Goal: Information Seeking & Learning: Learn about a topic

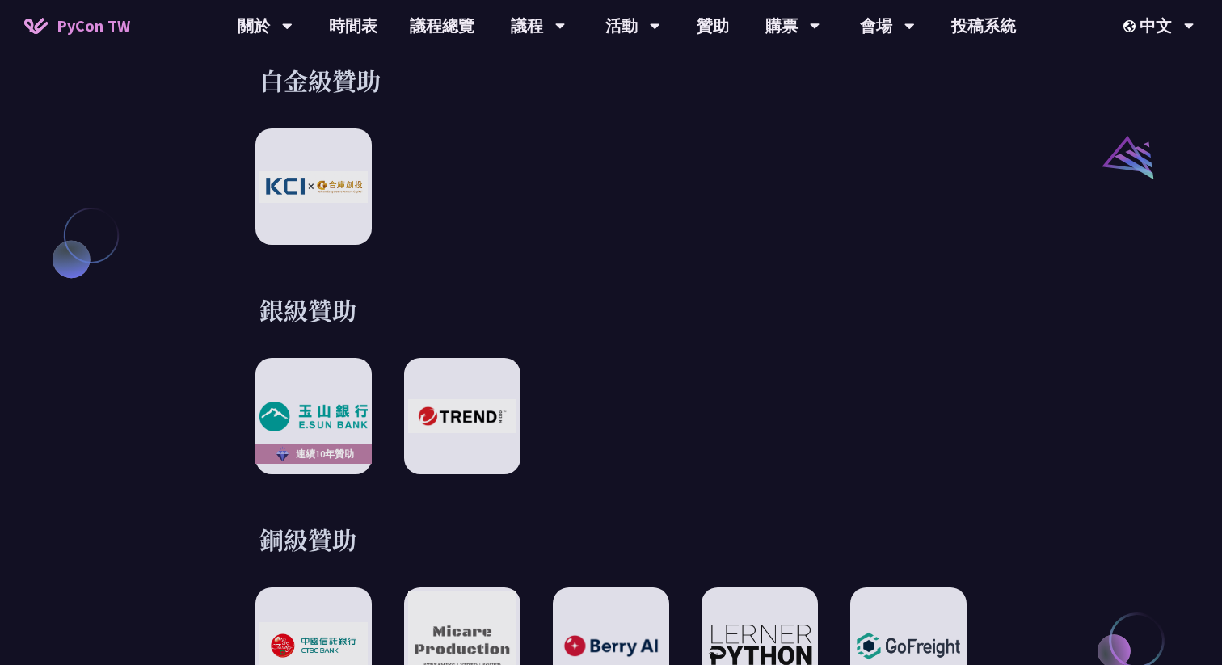
scroll to position [1765, 0]
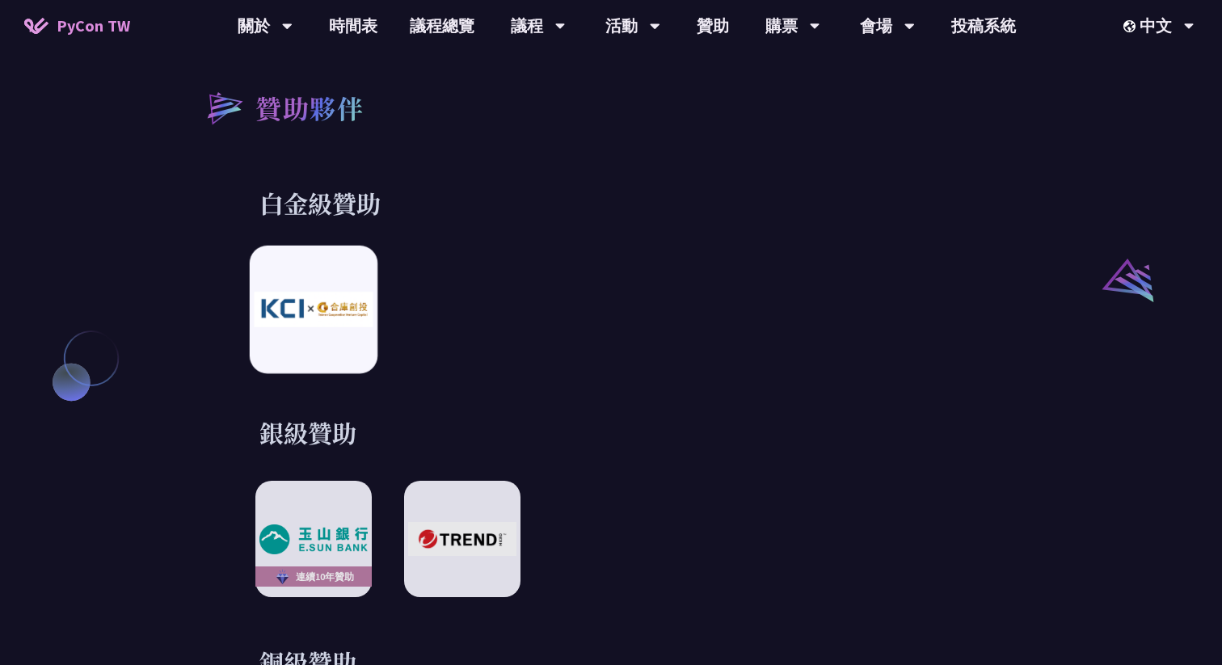
click at [313, 292] on img at bounding box center [313, 309] width 119 height 35
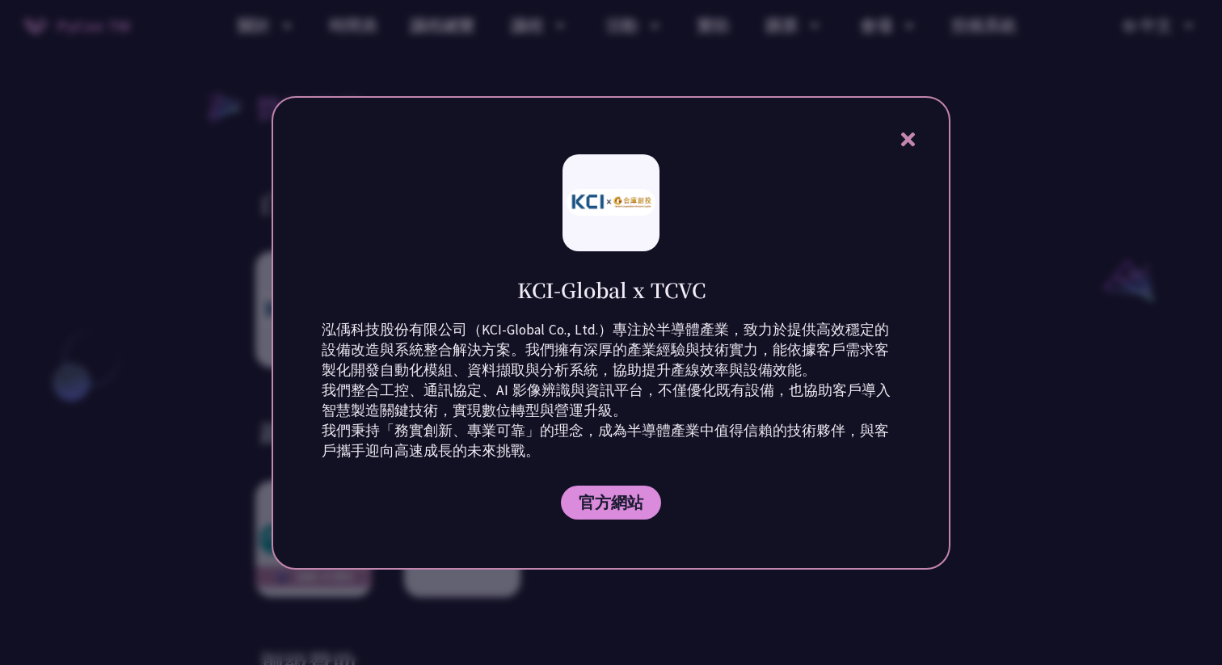
click at [58, 372] on div at bounding box center [611, 332] width 1222 height 665
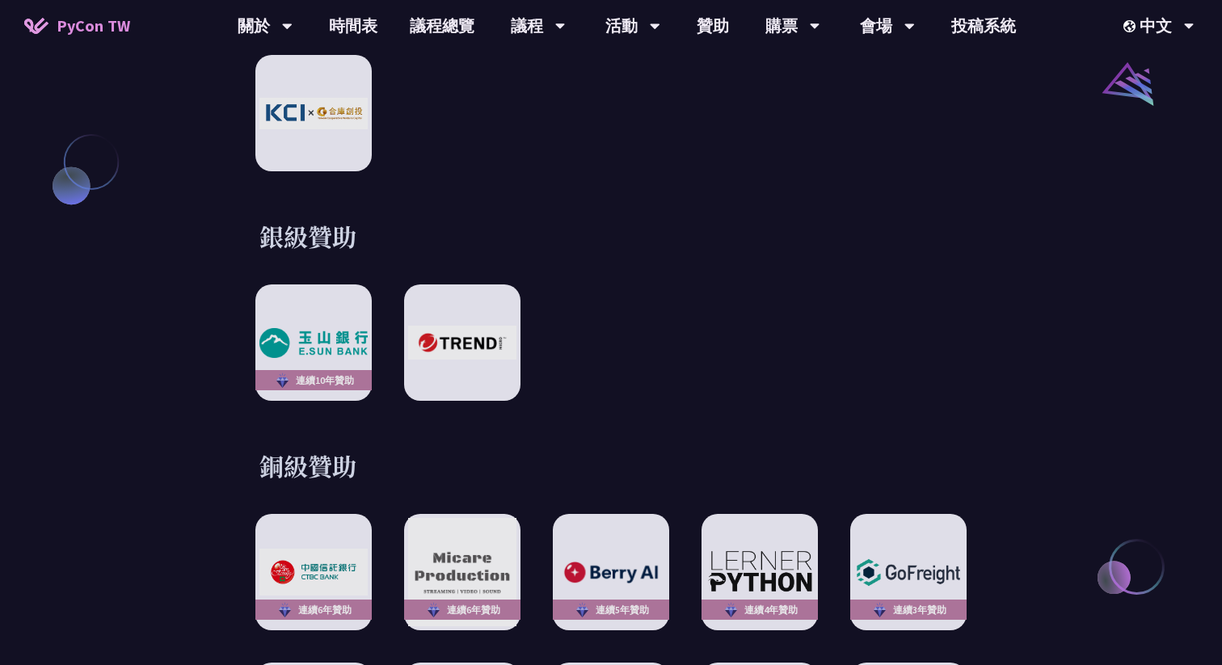
scroll to position [2069, 0]
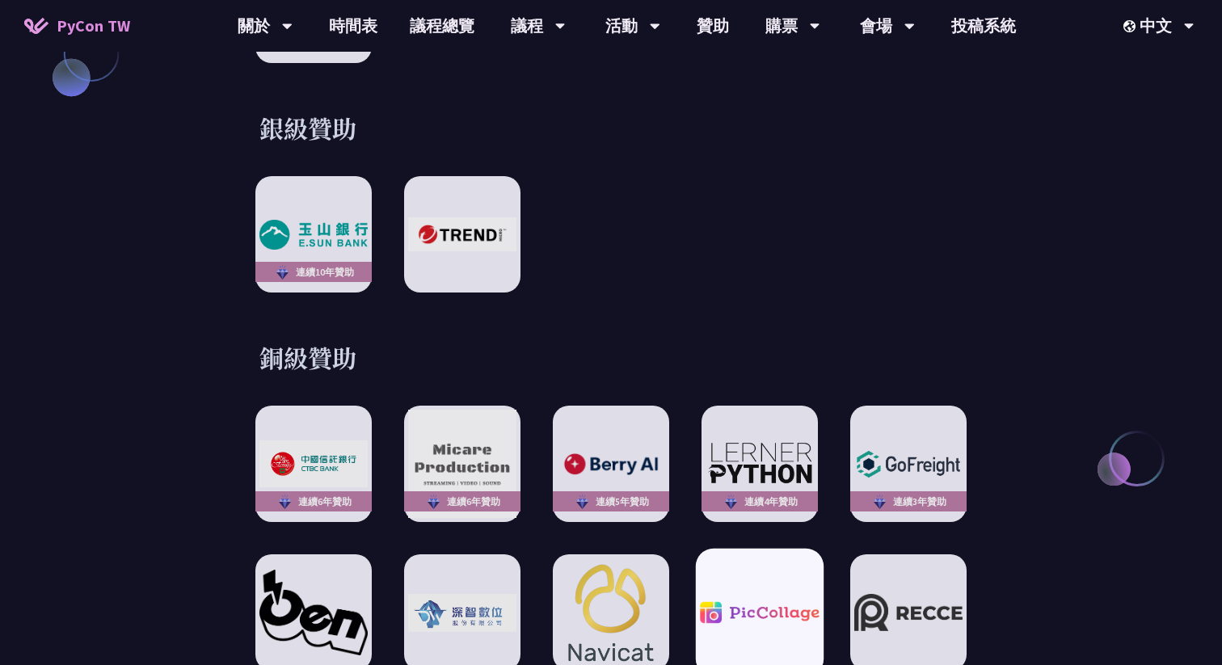
click at [747, 602] on img at bounding box center [759, 613] width 119 height 22
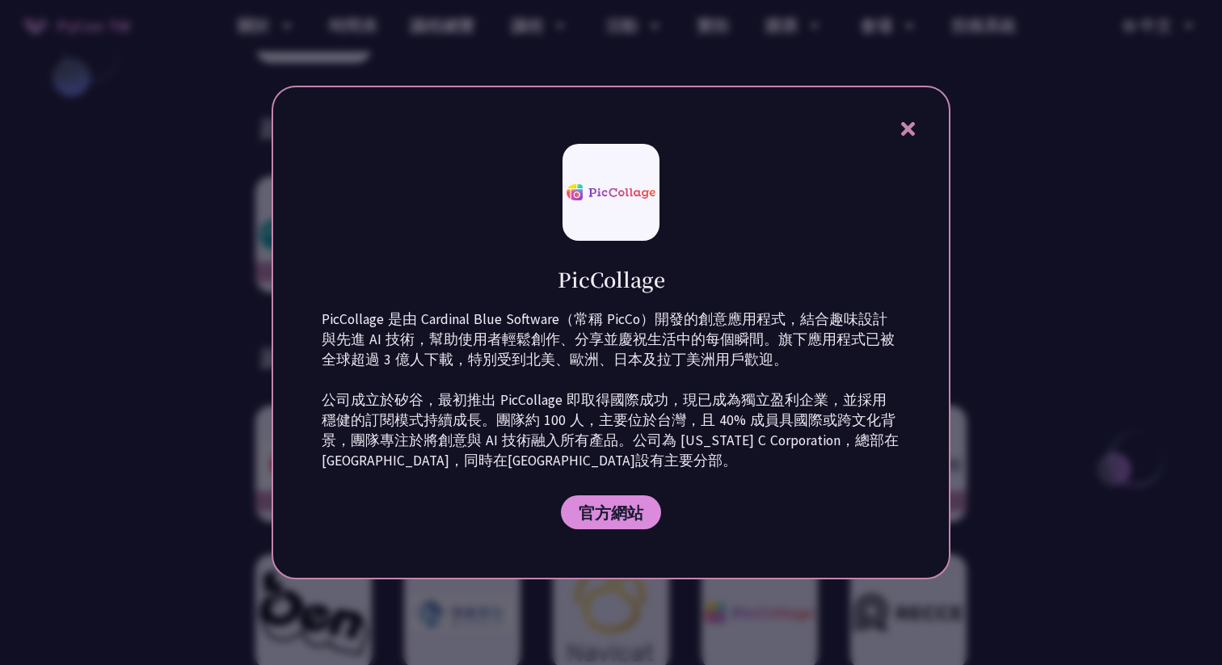
click at [278, 476] on div "PicCollage PicCollage 是由 Cardinal Blue Software（常稱 PicCo）開發的創意應用程式，結合趣味設計與先進 AI…" at bounding box center [610, 333] width 679 height 494
click at [893, 124] on div "PicCollage PicCollage 是由 Cardinal Blue Software（常稱 PicCo）開發的創意應用程式，結合趣味設計與先進 AI…" at bounding box center [610, 333] width 679 height 494
click at [919, 131] on div "PicCollage PicCollage 是由 Cardinal Blue Software（常稱 PicCo）開發的創意應用程式，結合趣味設計與先進 AI…" at bounding box center [610, 333] width 679 height 494
click at [910, 127] on icon at bounding box center [907, 129] width 14 height 14
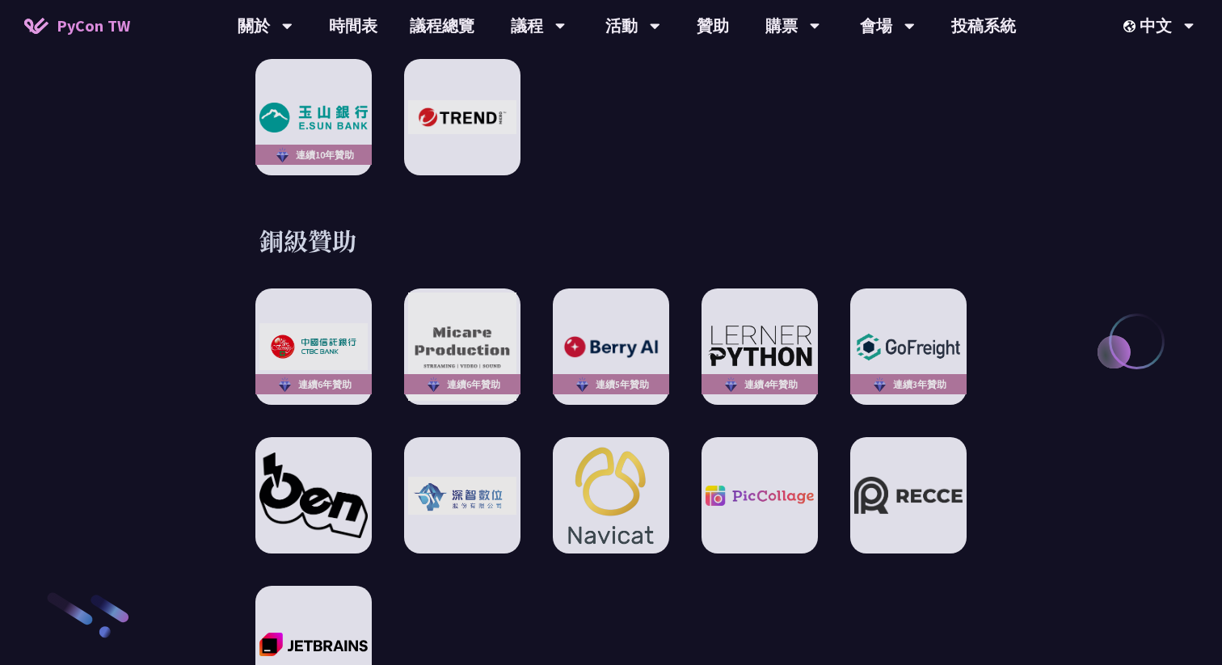
scroll to position [2191, 0]
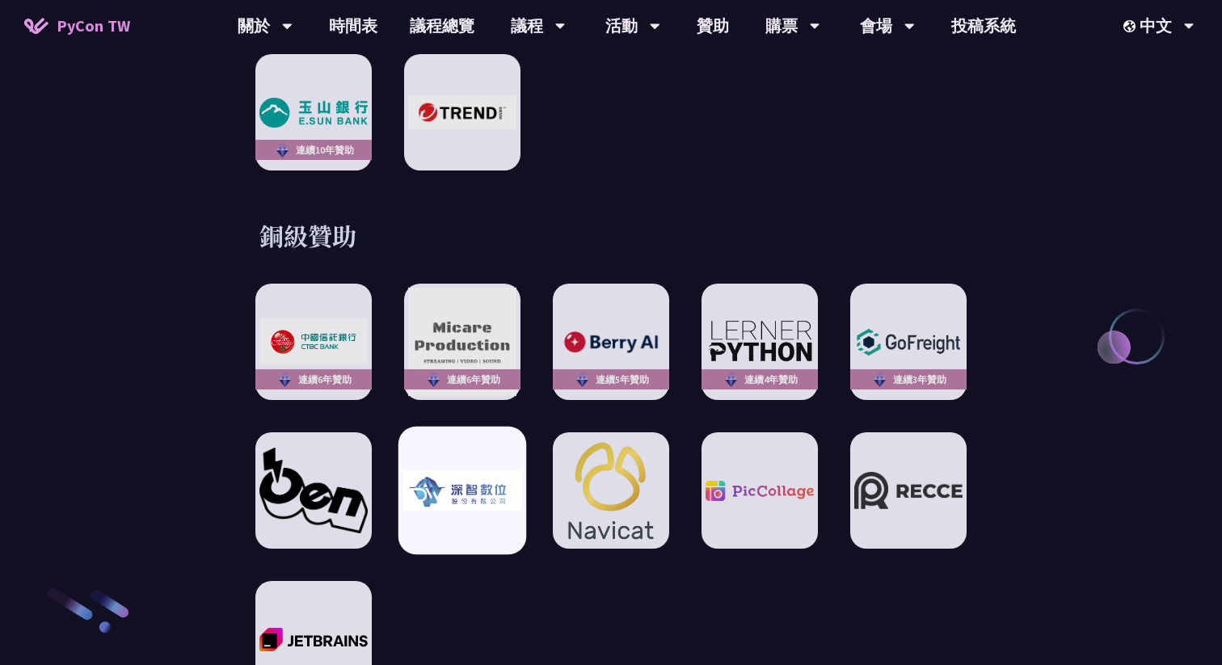
click at [428, 493] on img at bounding box center [461, 490] width 119 height 41
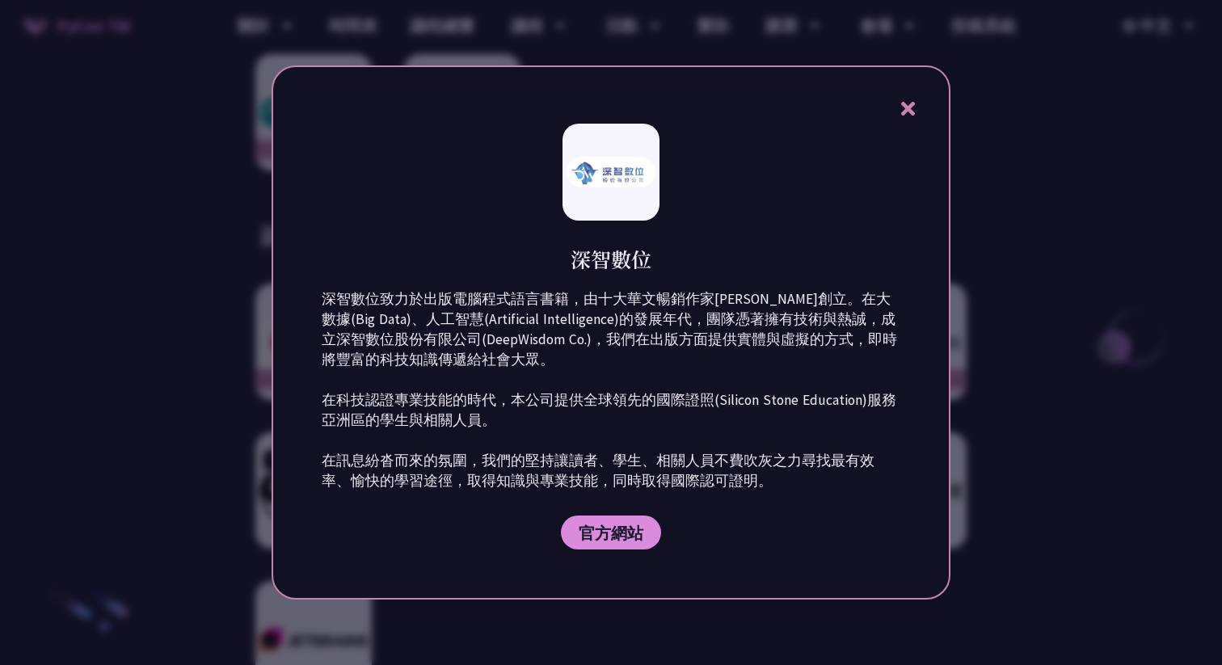
click at [546, 388] on p "深智數位致力於出版電腦程式語言書籍，由十大華文暢銷作家洪錦魁創立。在大數據(Big Data)、人工智慧(Artificial Intelligence)的發…" at bounding box center [611, 390] width 578 height 202
click at [605, 266] on h1 "深智數位" at bounding box center [610, 259] width 81 height 28
click at [914, 99] on icon at bounding box center [908, 109] width 20 height 20
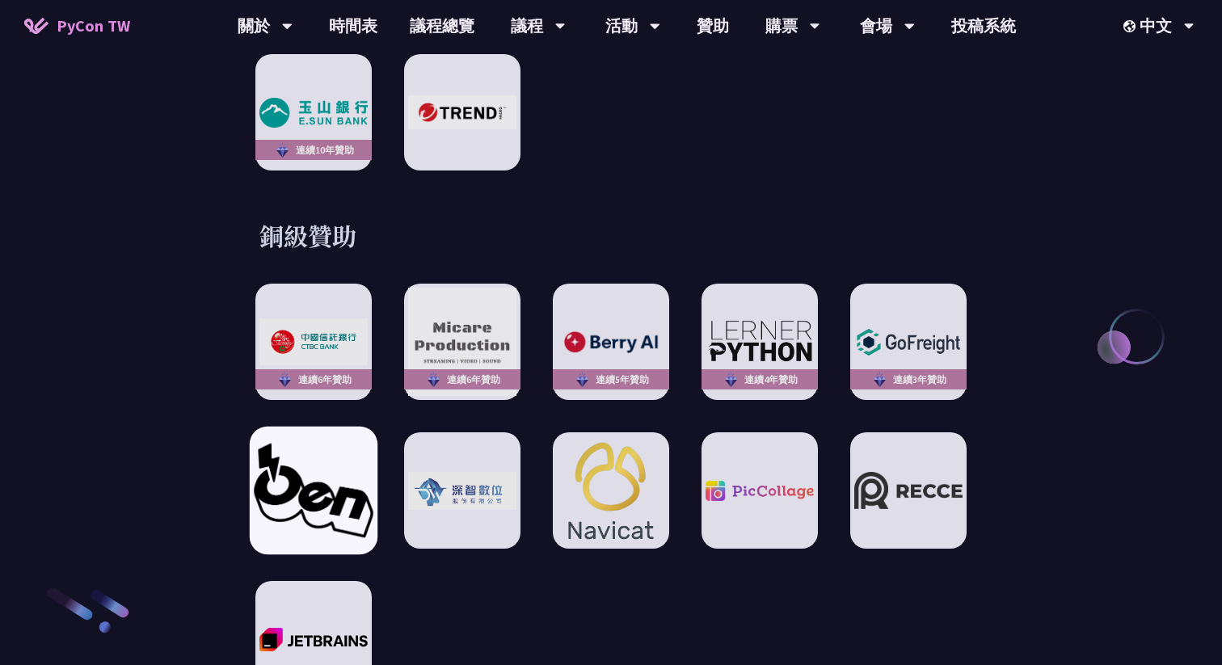
click at [333, 475] on img at bounding box center [313, 491] width 119 height 94
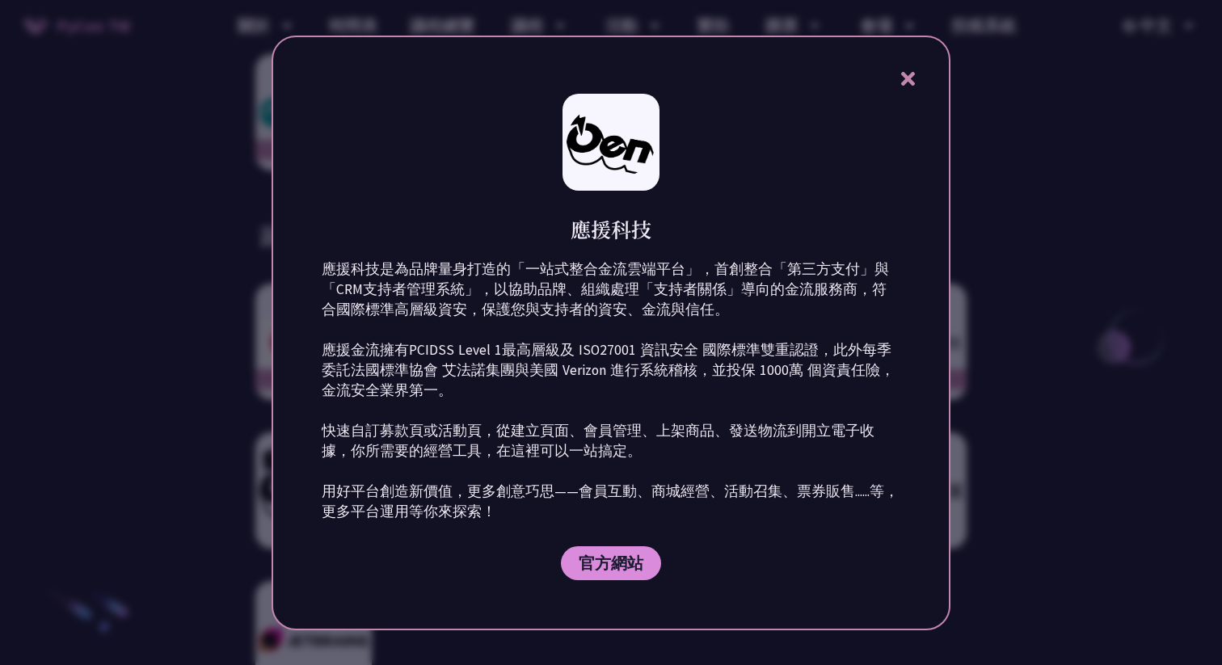
click at [910, 72] on icon at bounding box center [908, 79] width 20 height 20
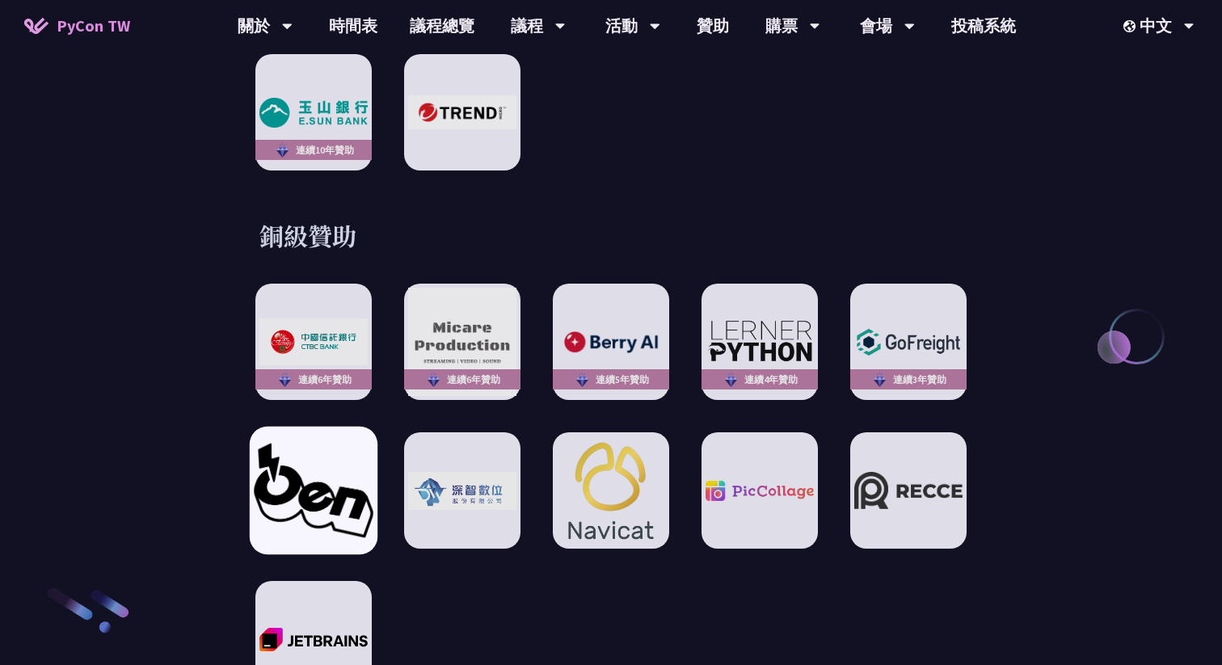
click at [342, 458] on img at bounding box center [313, 491] width 119 height 94
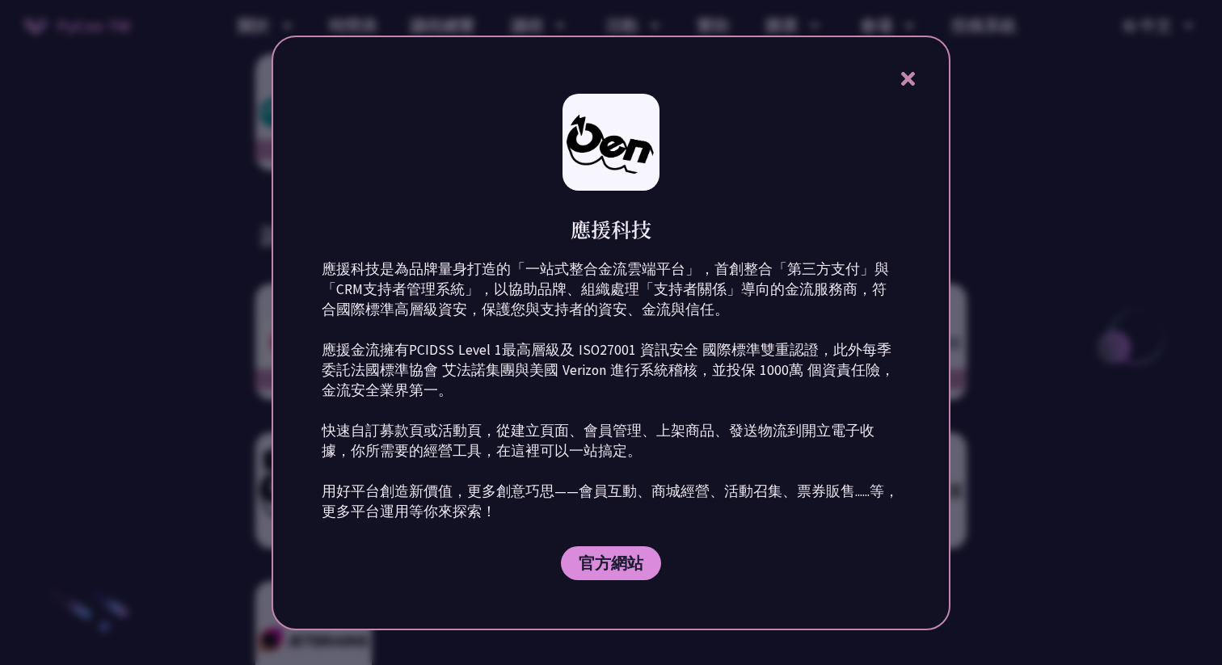
click at [920, 76] on div "應援科技 應援科技是為品牌量身打造的「一站式整合金流雲端平台」，首創整合「第三方支付」與「CRM支持者管理系統」，以協助品牌、組織處理「支持者關係」導向的金流…" at bounding box center [610, 333] width 679 height 595
click at [903, 74] on icon at bounding box center [907, 79] width 14 height 14
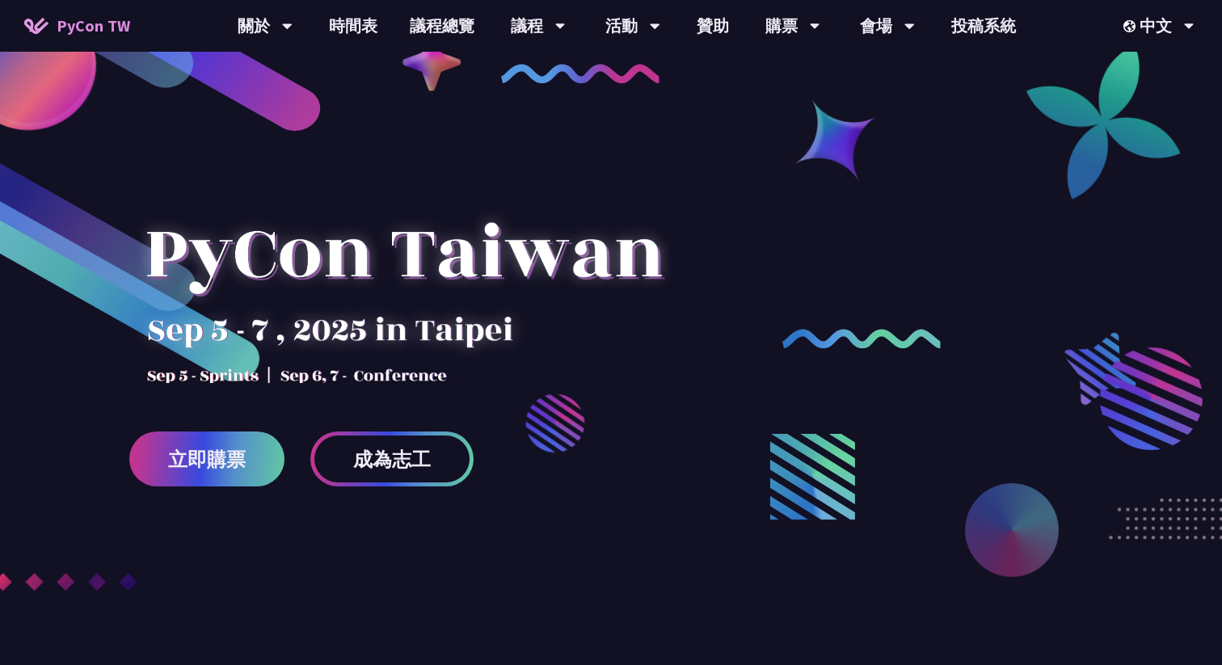
scroll to position [0, 0]
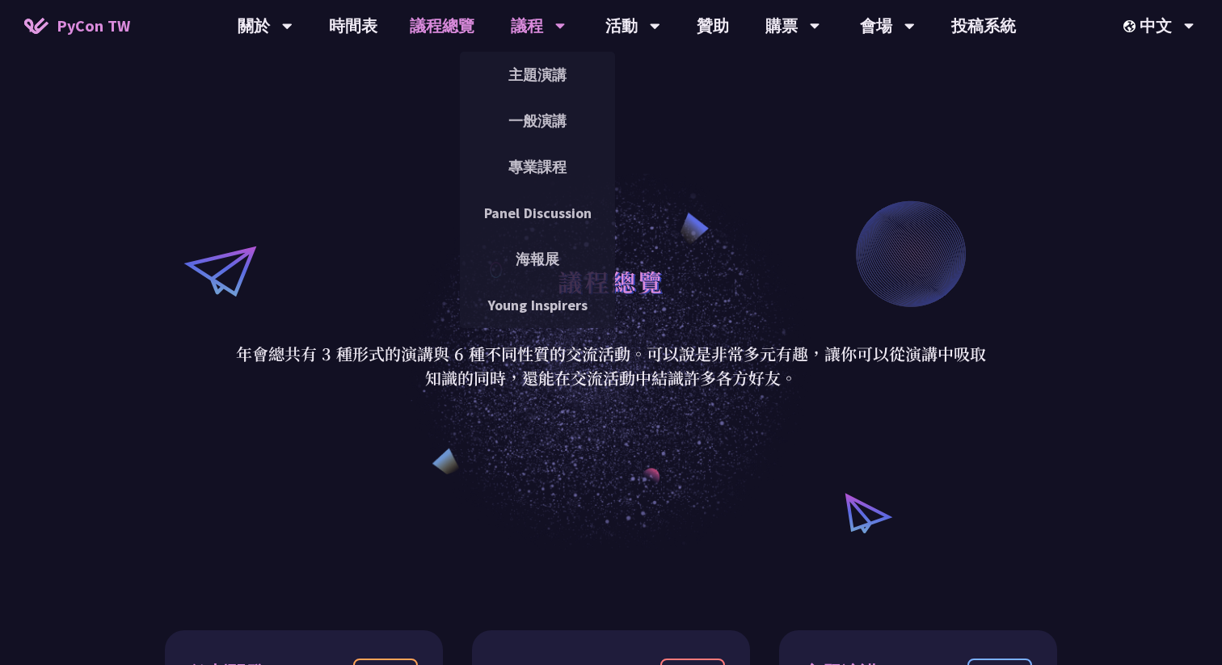
click at [529, 25] on div "議程" at bounding box center [538, 26] width 55 height 52
click at [536, 212] on link "Panel Discussion" at bounding box center [537, 213] width 155 height 38
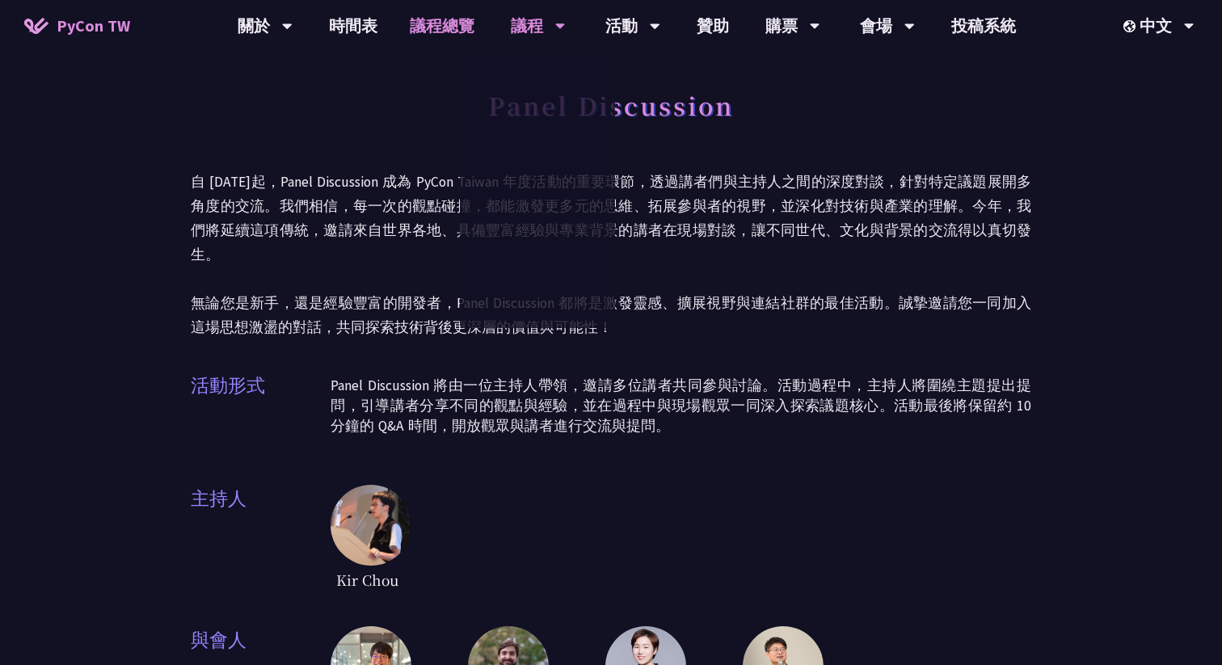
click at [457, 35] on link "議程總覽" at bounding box center [441, 26] width 97 height 52
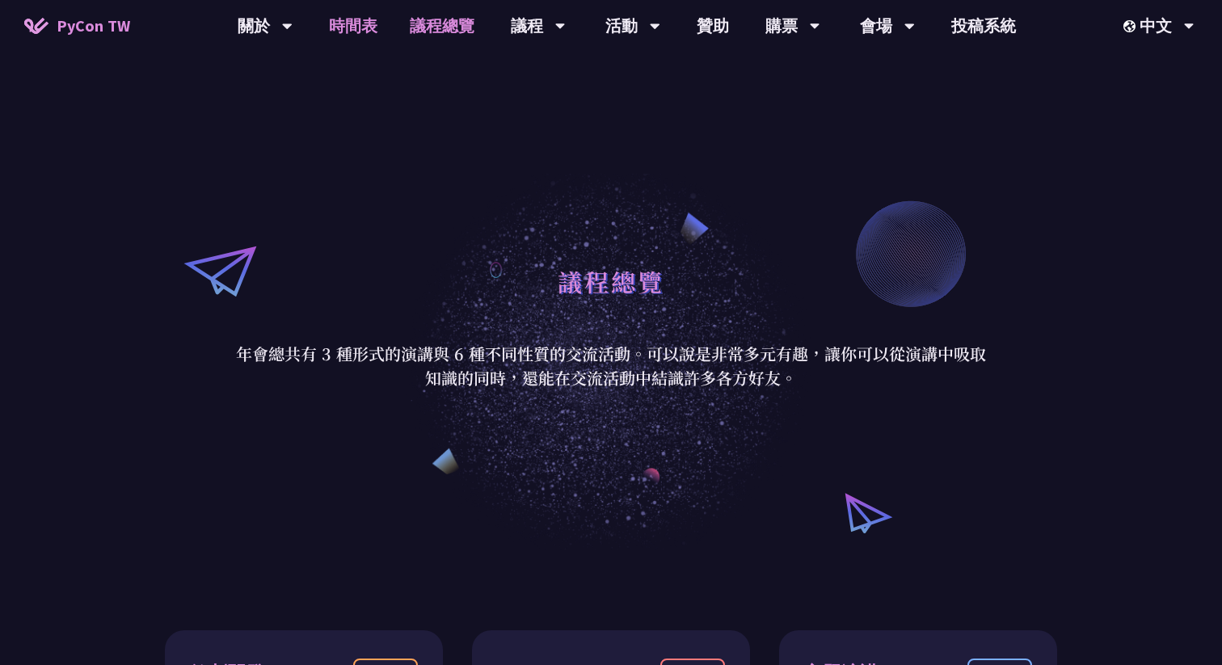
click at [364, 15] on link "時間表" at bounding box center [353, 26] width 81 height 52
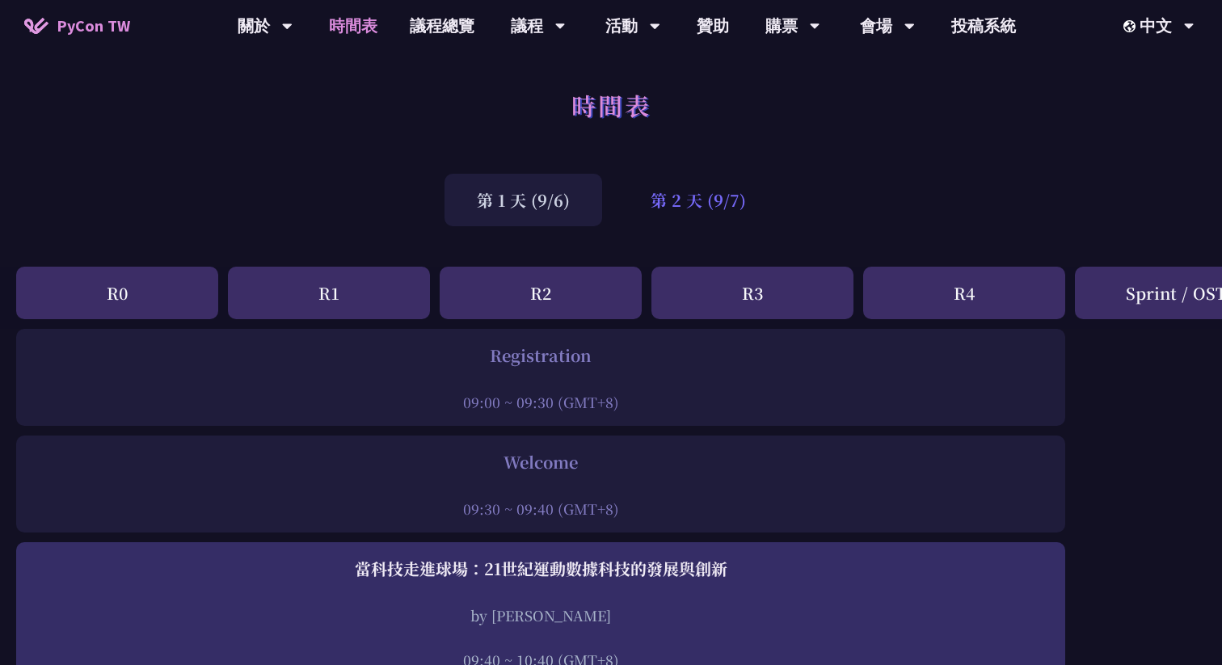
click at [709, 213] on div "第 2 天 (9/7)" at bounding box center [698, 200] width 160 height 53
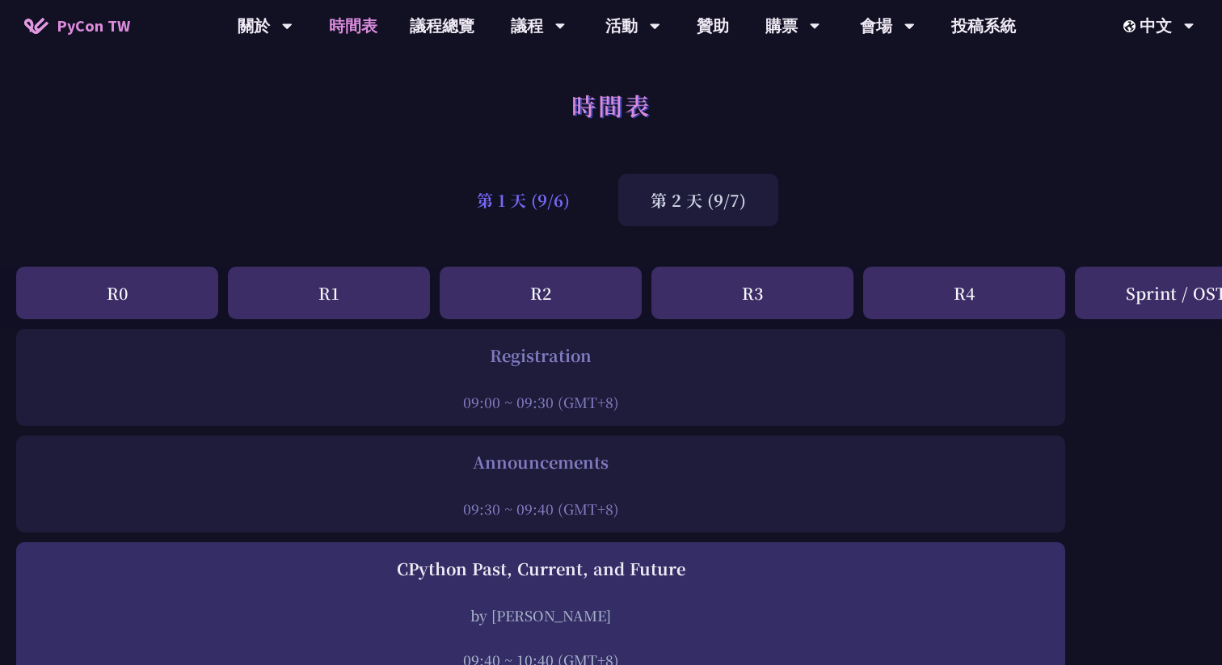
click at [541, 190] on div "第 1 天 (9/6)" at bounding box center [523, 200] width 158 height 53
